Goal: Find specific page/section: Find specific page/section

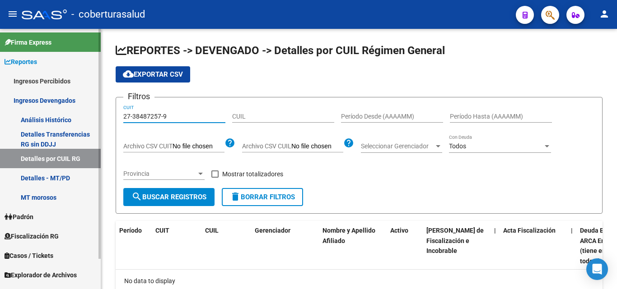
click at [70, 115] on mat-sidenav-container "Firma Express Reportes Ingresos Percibidos Análisis Ingresos RG por CUIT (mensu…" at bounding box center [308, 159] width 617 height 260
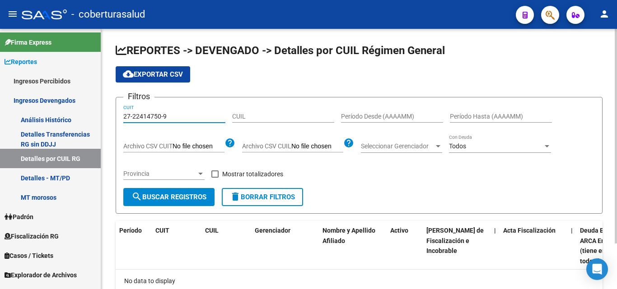
click at [190, 205] on button "search Buscar Registros" at bounding box center [168, 197] width 91 height 18
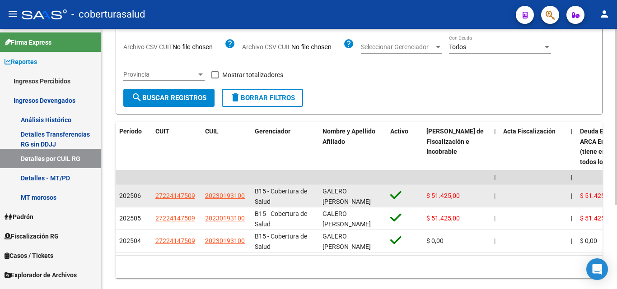
scroll to position [80, 0]
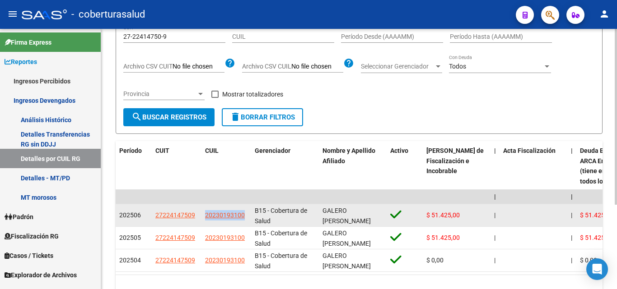
drag, startPoint x: 239, startPoint y: 217, endPoint x: 204, endPoint y: 217, distance: 34.8
click at [204, 217] on datatable-body-cell "20230193100" at bounding box center [226, 216] width 50 height 22
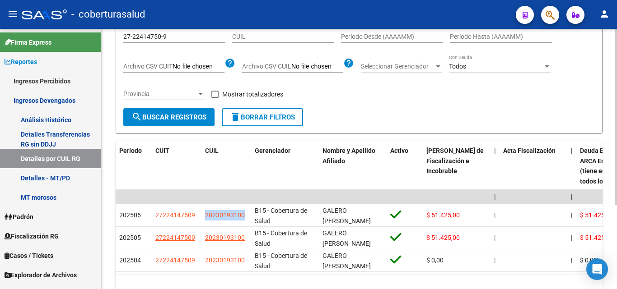
copy span "20230193100"
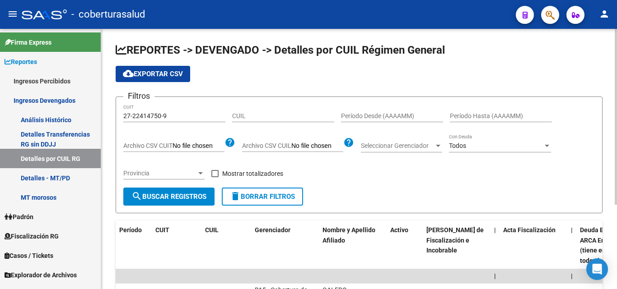
scroll to position [0, 0]
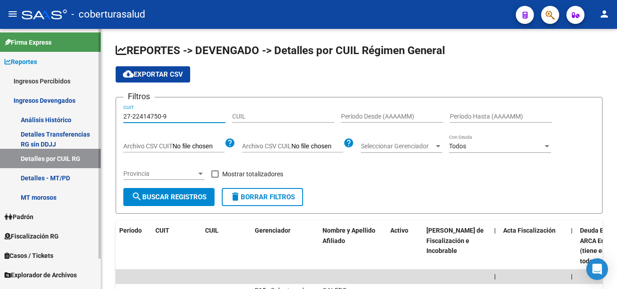
drag, startPoint x: 173, startPoint y: 117, endPoint x: 60, endPoint y: 117, distance: 112.9
click at [60, 117] on mat-sidenav-container "Firma Express Reportes Ingresos Percibidos Análisis Ingresos RG por CUIT (mensu…" at bounding box center [308, 159] width 617 height 260
paste input "30-71192797"
type input "30-71192797-9"
click at [181, 201] on span "search Buscar Registros" at bounding box center [168, 197] width 75 height 8
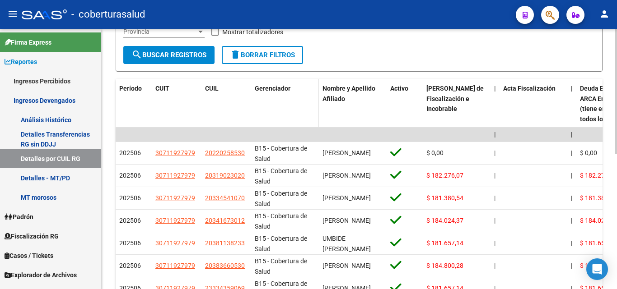
scroll to position [181, 0]
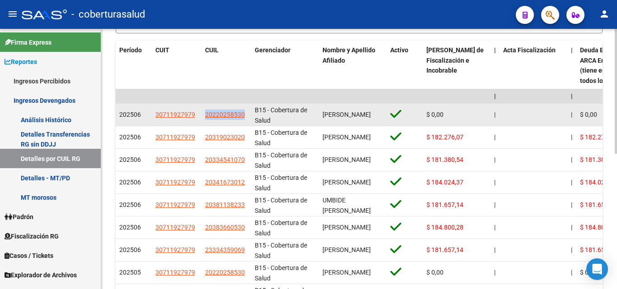
drag, startPoint x: 249, startPoint y: 117, endPoint x: 204, endPoint y: 116, distance: 45.6
click at [204, 116] on datatable-body-cell "20220258530" at bounding box center [226, 115] width 50 height 22
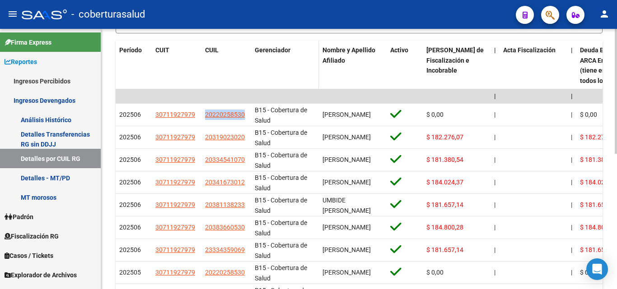
copy span "20220258530"
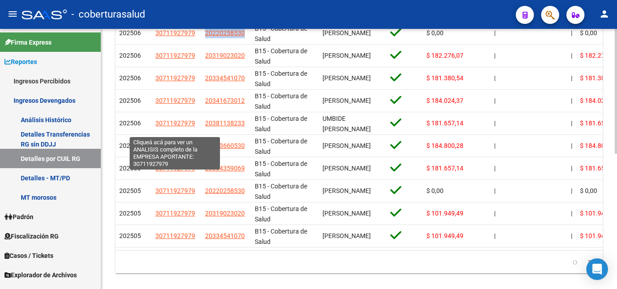
scroll to position [283, 0]
